Goal: Task Accomplishment & Management: Complete application form

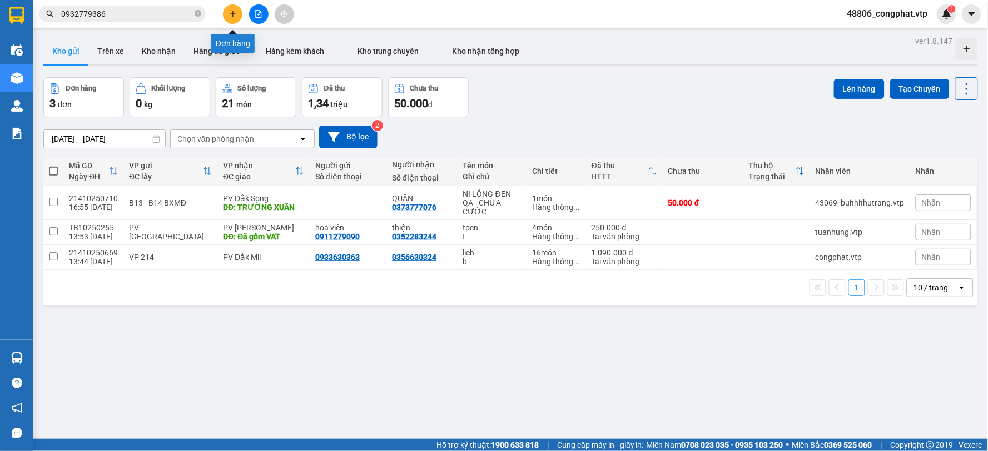
click at [232, 17] on icon "plus" at bounding box center [233, 14] width 8 height 8
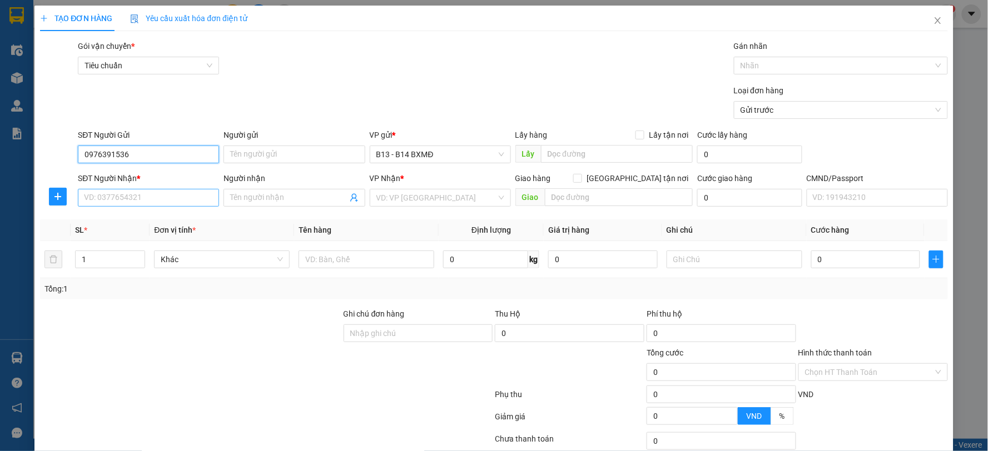
type input "0976391536"
drag, startPoint x: 151, startPoint y: 192, endPoint x: 177, endPoint y: 190, distance: 26.2
click at [151, 192] on input "SĐT Người Nhận *" at bounding box center [148, 198] width 141 height 18
type input "0971711148"
drag, startPoint x: 185, startPoint y: 181, endPoint x: 273, endPoint y: 203, distance: 90.6
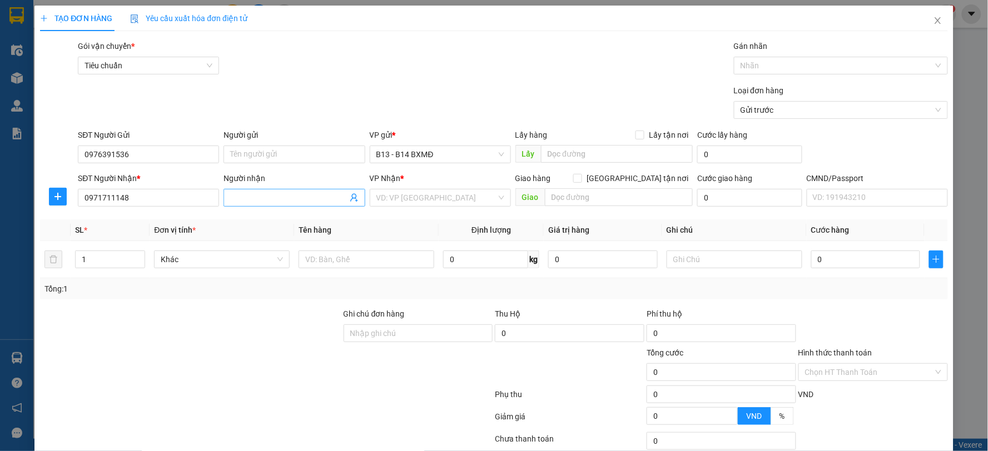
click at [261, 208] on div "SĐT Người Nhận * 0971711148 Người nhận Tên người nhận VP Nhận * VD: VP [GEOGRAP…" at bounding box center [513, 191] width 874 height 39
drag, startPoint x: 286, startPoint y: 197, endPoint x: 296, endPoint y: 200, distance: 9.8
click at [287, 197] on input "Người nhận" at bounding box center [288, 198] width 117 height 12
click at [415, 195] on input "search" at bounding box center [436, 198] width 120 height 17
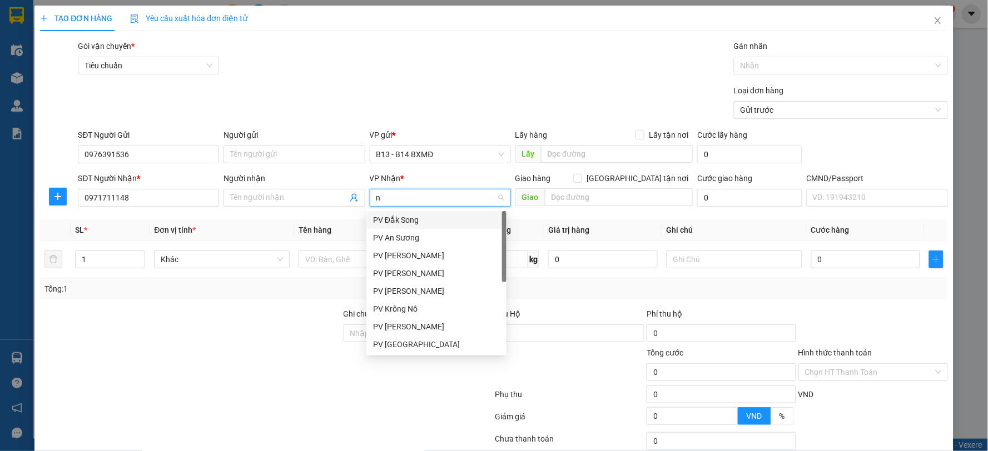
type input "nd"
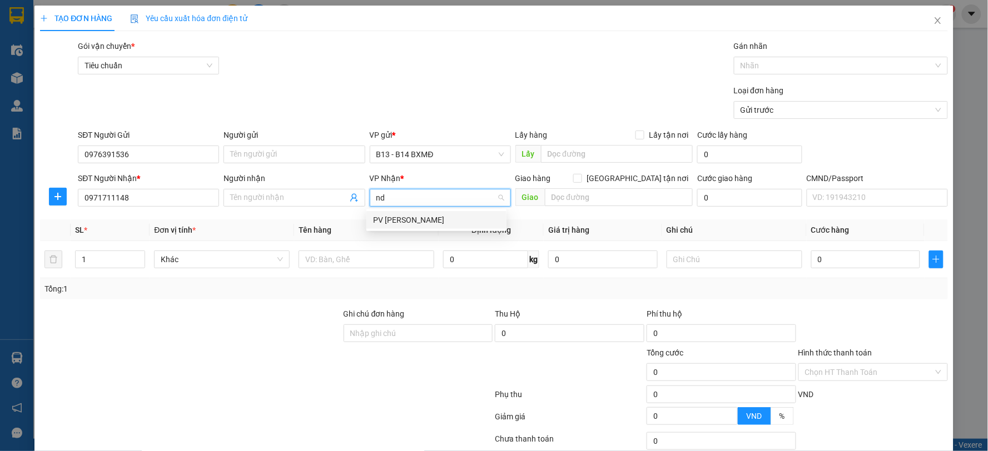
drag, startPoint x: 438, startPoint y: 224, endPoint x: 570, endPoint y: 204, distance: 133.2
click at [441, 223] on div "PV [PERSON_NAME]" at bounding box center [436, 220] width 127 height 12
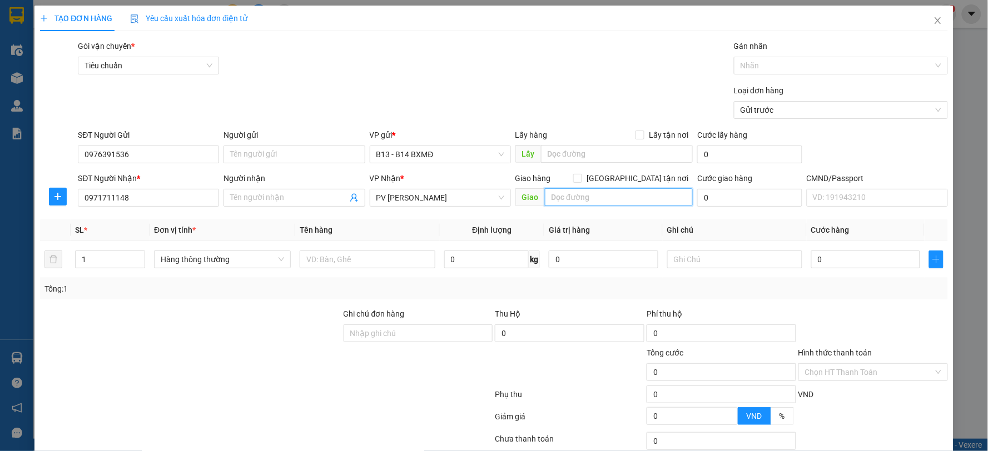
click at [596, 198] on input "text" at bounding box center [619, 197] width 148 height 18
type input "về vp"
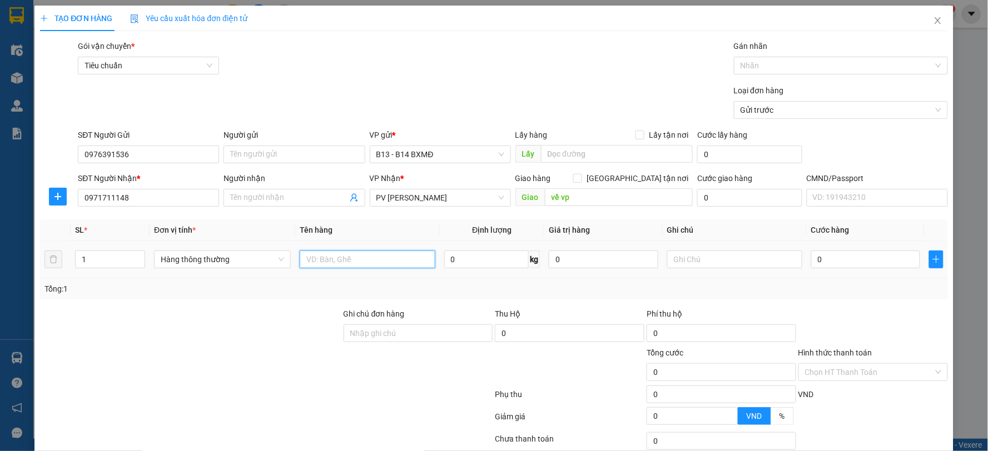
click at [368, 262] on input "text" at bounding box center [368, 260] width 136 height 18
type input "thuốc"
click at [675, 260] on input "text" at bounding box center [735, 260] width 136 height 18
type input "t"
click at [838, 265] on input "0" at bounding box center [865, 260] width 109 height 18
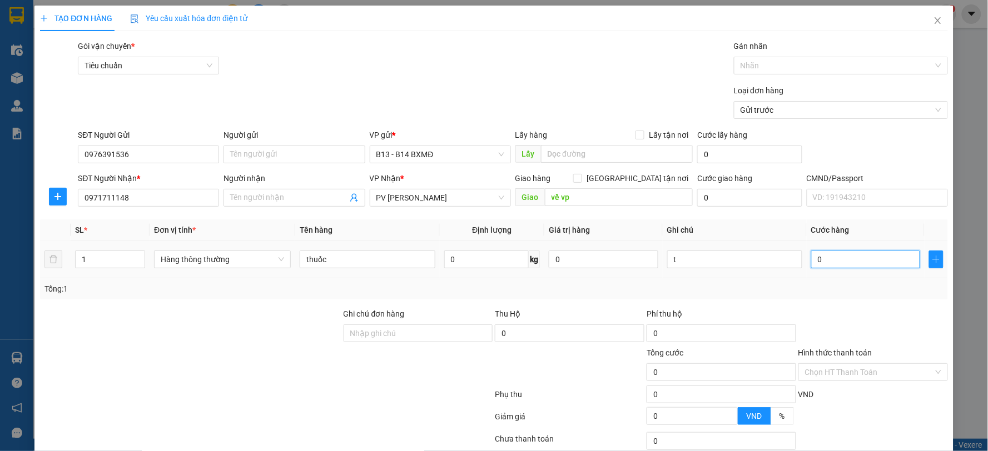
type input "4"
type input "40"
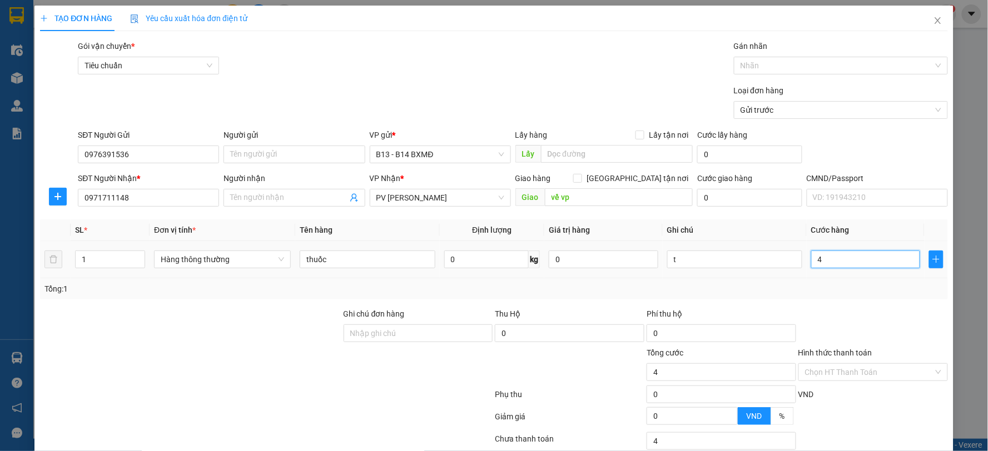
type input "40"
type input "400"
type input "4.000"
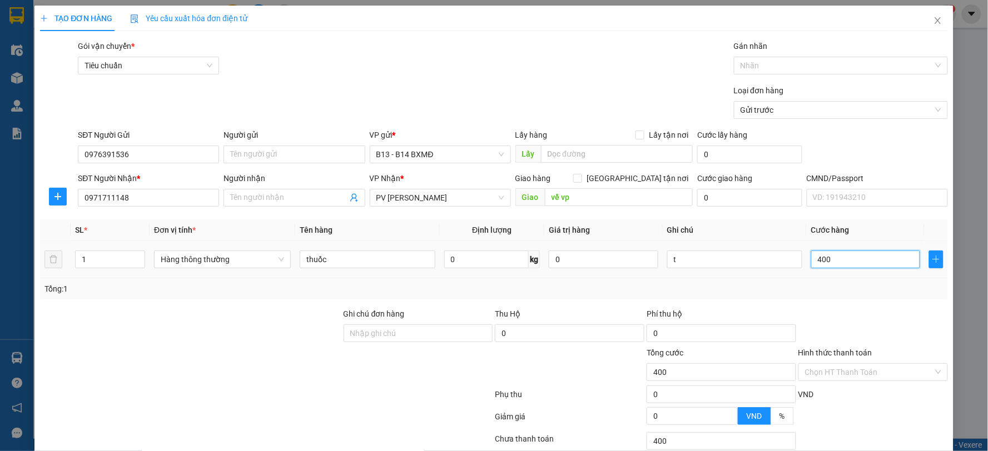
type input "4.000"
type input "40.000"
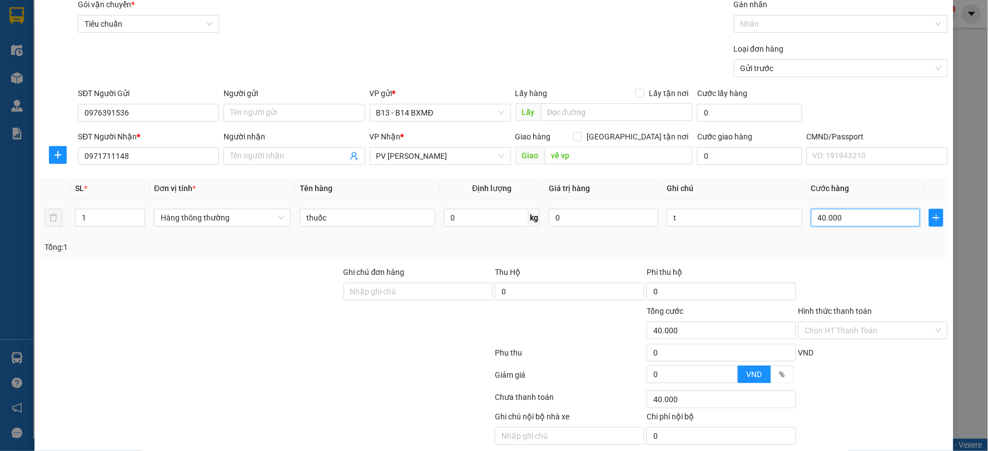
scroll to position [83, 0]
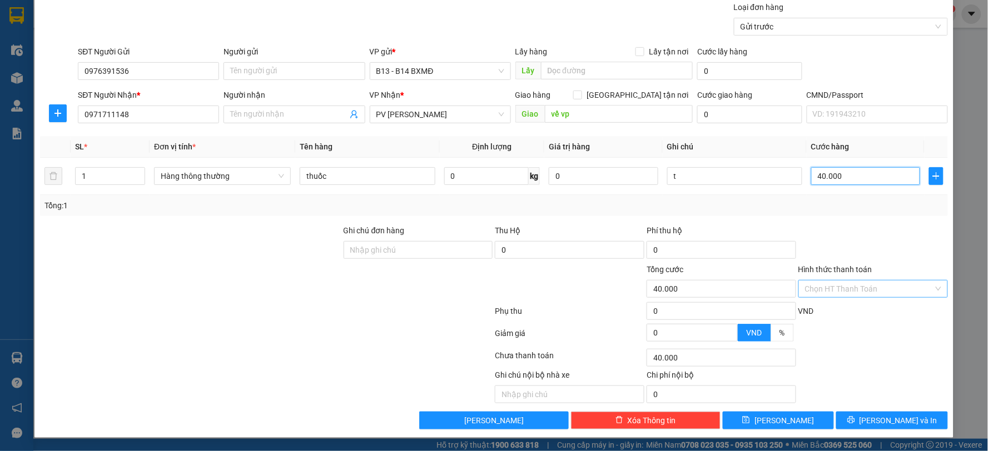
type input "40.000"
click at [906, 282] on input "Hình thức thanh toán" at bounding box center [869, 289] width 128 height 17
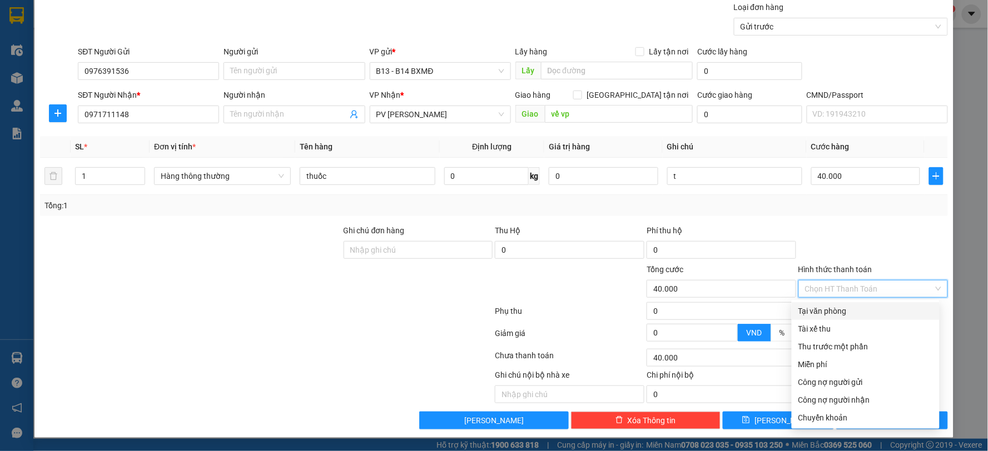
click at [856, 313] on div "Tại văn phòng" at bounding box center [865, 311] width 134 height 12
type input "0"
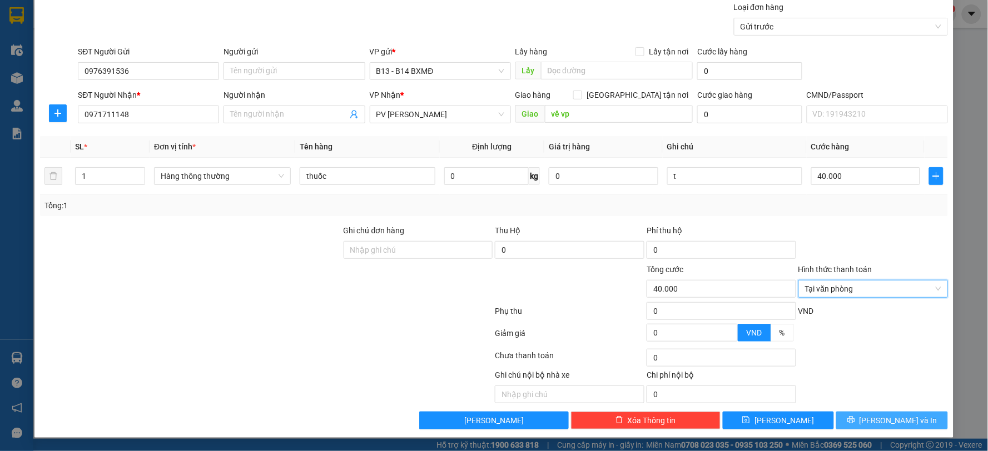
click at [909, 413] on button "[PERSON_NAME] và In" at bounding box center [892, 421] width 112 height 18
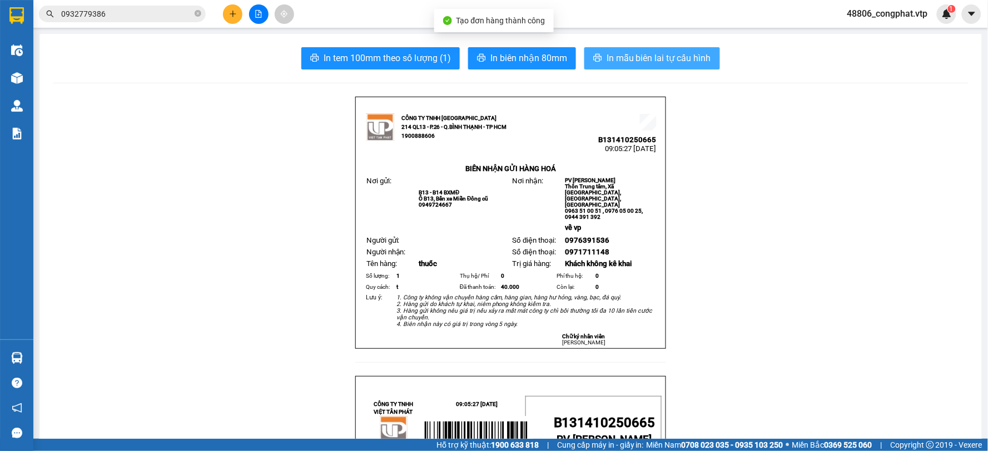
click at [678, 52] on span "In mẫu biên lai tự cấu hình" at bounding box center [658, 58] width 104 height 14
